Goal: Task Accomplishment & Management: Use online tool/utility

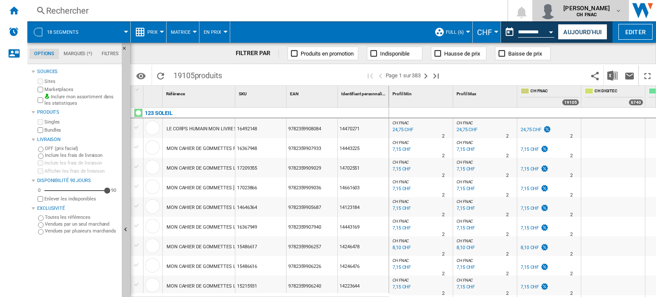
click at [595, 12] on b "CH FNAC" at bounding box center [587, 15] width 20 height 6
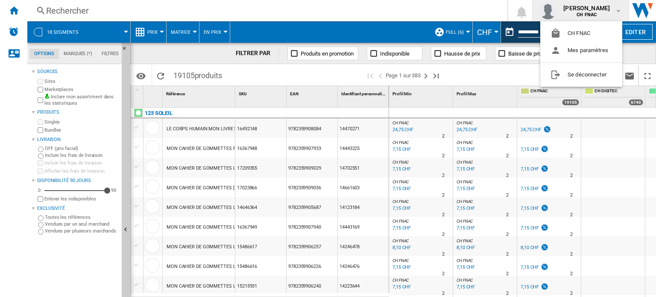
click at [455, 26] on md-backdrop at bounding box center [328, 148] width 656 height 297
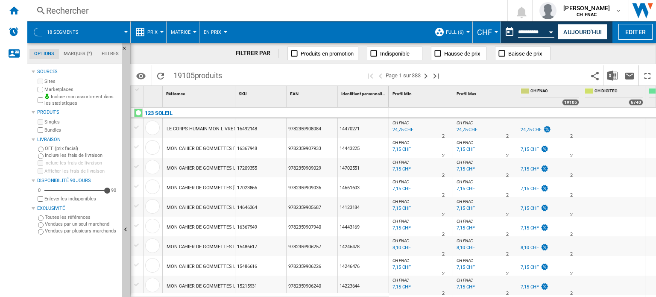
click at [452, 27] on button "Full (6)" at bounding box center [457, 31] width 22 height 21
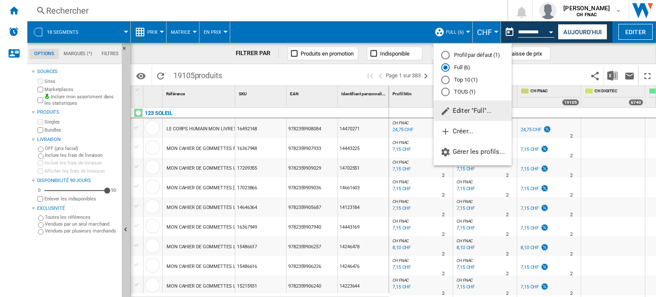
click at [236, 20] on md-backdrop at bounding box center [328, 148] width 656 height 297
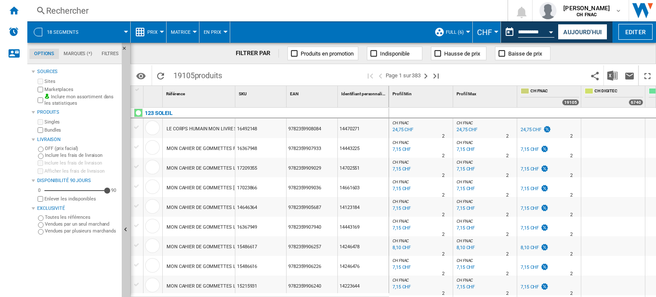
click at [223, 29] on button "En Prix" at bounding box center [215, 31] width 22 height 21
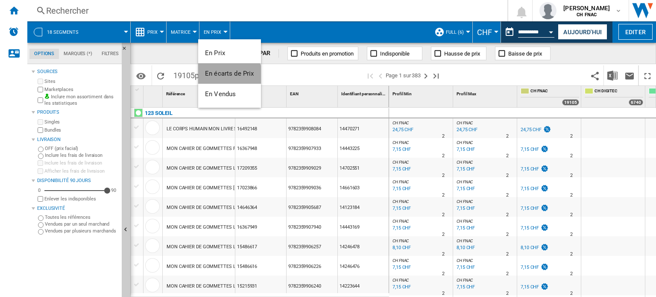
click at [229, 77] on span "En écarts de Prix" at bounding box center [229, 74] width 49 height 8
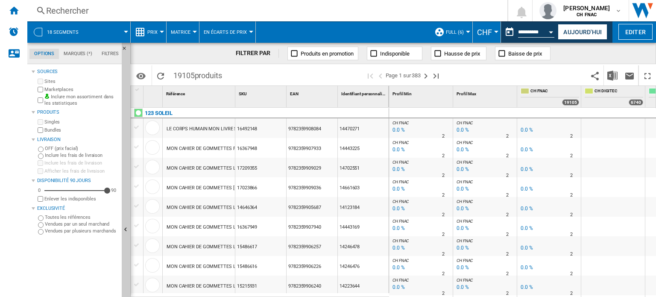
click at [236, 29] on button "En écarts de Prix" at bounding box center [227, 31] width 47 height 21
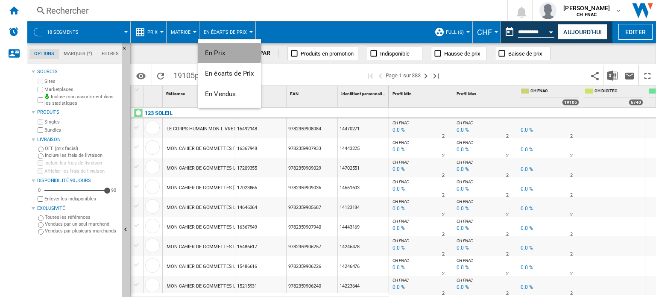
click at [222, 53] on span "En Prix" at bounding box center [215, 53] width 20 height 8
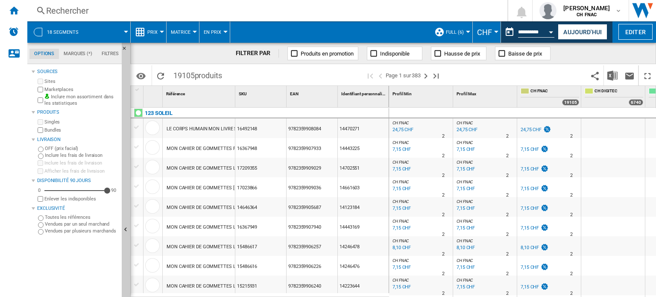
click at [278, 30] on span at bounding box center [330, 31] width 200 height 21
click at [140, 72] on md-icon "Options" at bounding box center [141, 76] width 10 height 10
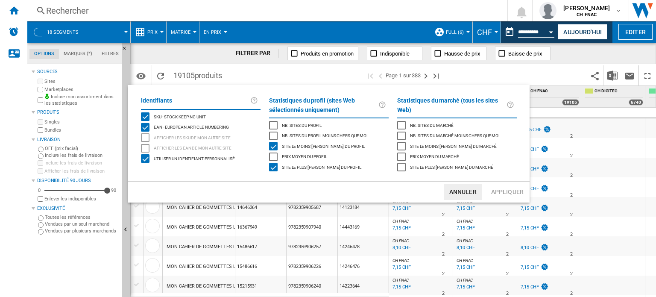
click at [321, 108] on label "Statistiques du profil (sites Web sélectionnés uniquement)" at bounding box center [323, 105] width 109 height 19
click at [407, 102] on label "Statistiques du marché (tous les sites Web)" at bounding box center [451, 105] width 109 height 19
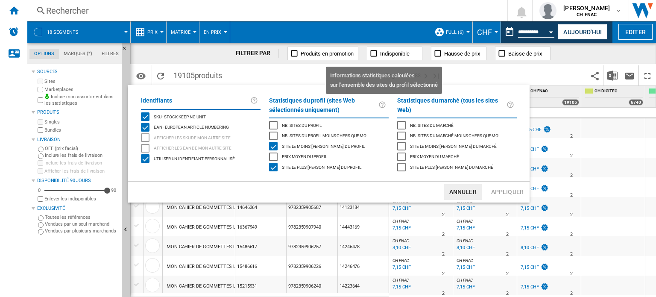
click at [383, 107] on ng-md-icon at bounding box center [384, 105] width 10 height 10
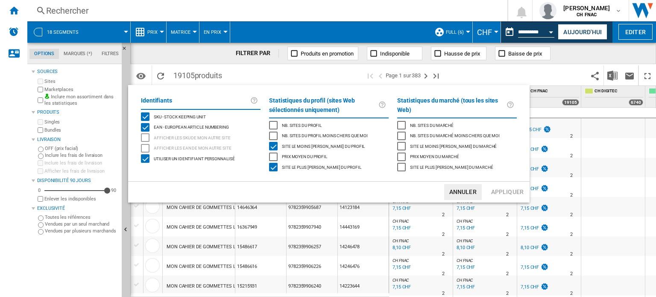
click at [469, 191] on button "Annuler" at bounding box center [463, 192] width 38 height 16
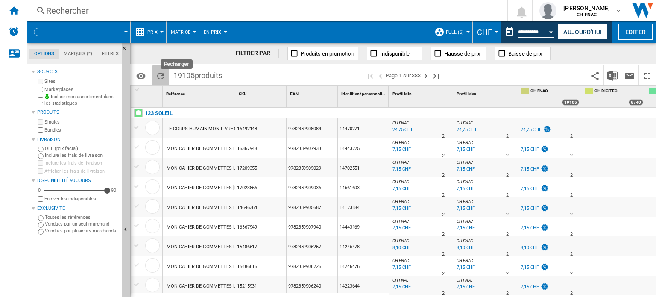
click at [161, 75] on ng-md-icon "Recharger" at bounding box center [161, 76] width 10 height 10
